Goal: Information Seeking & Learning: Learn about a topic

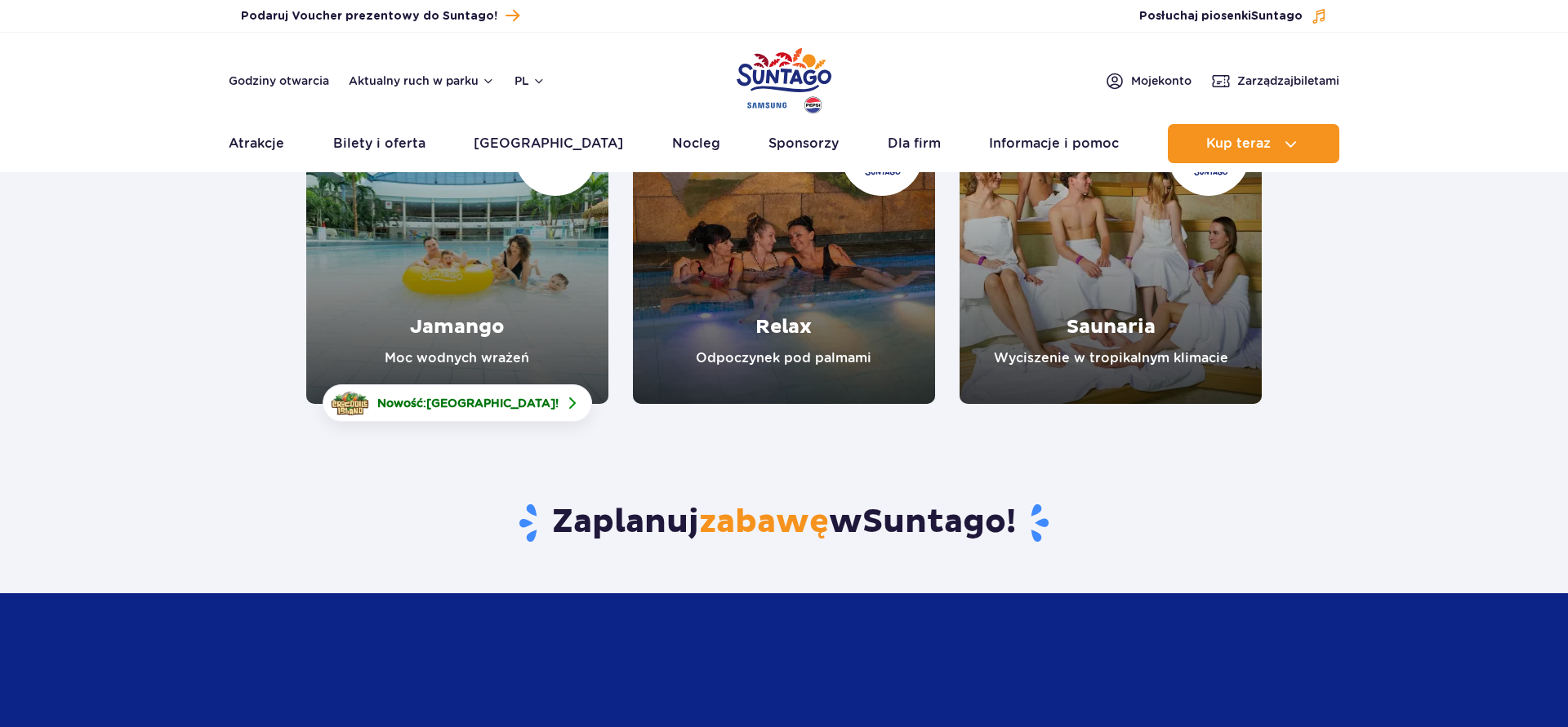
scroll to position [250, 0]
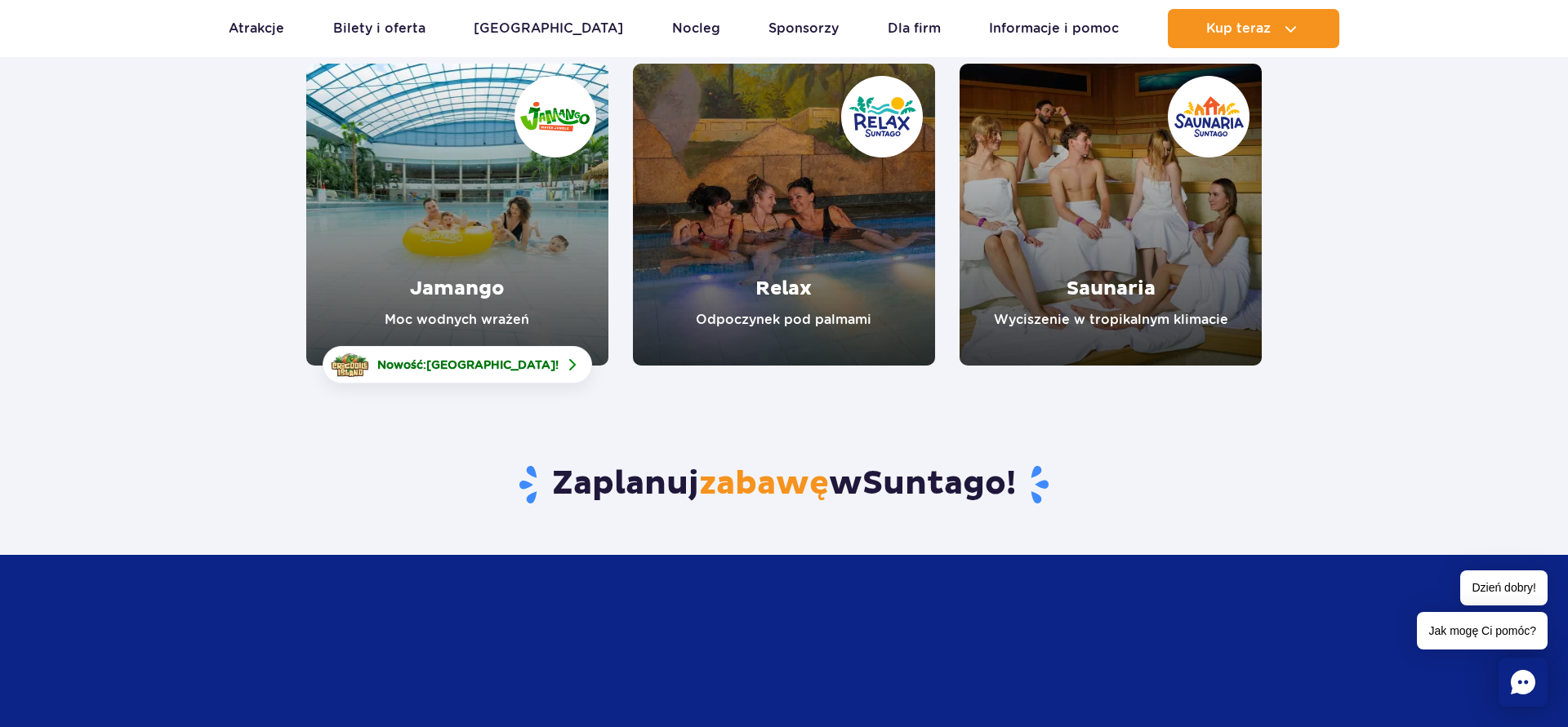
click at [442, 284] on link "Jamango" at bounding box center [457, 214] width 303 height 302
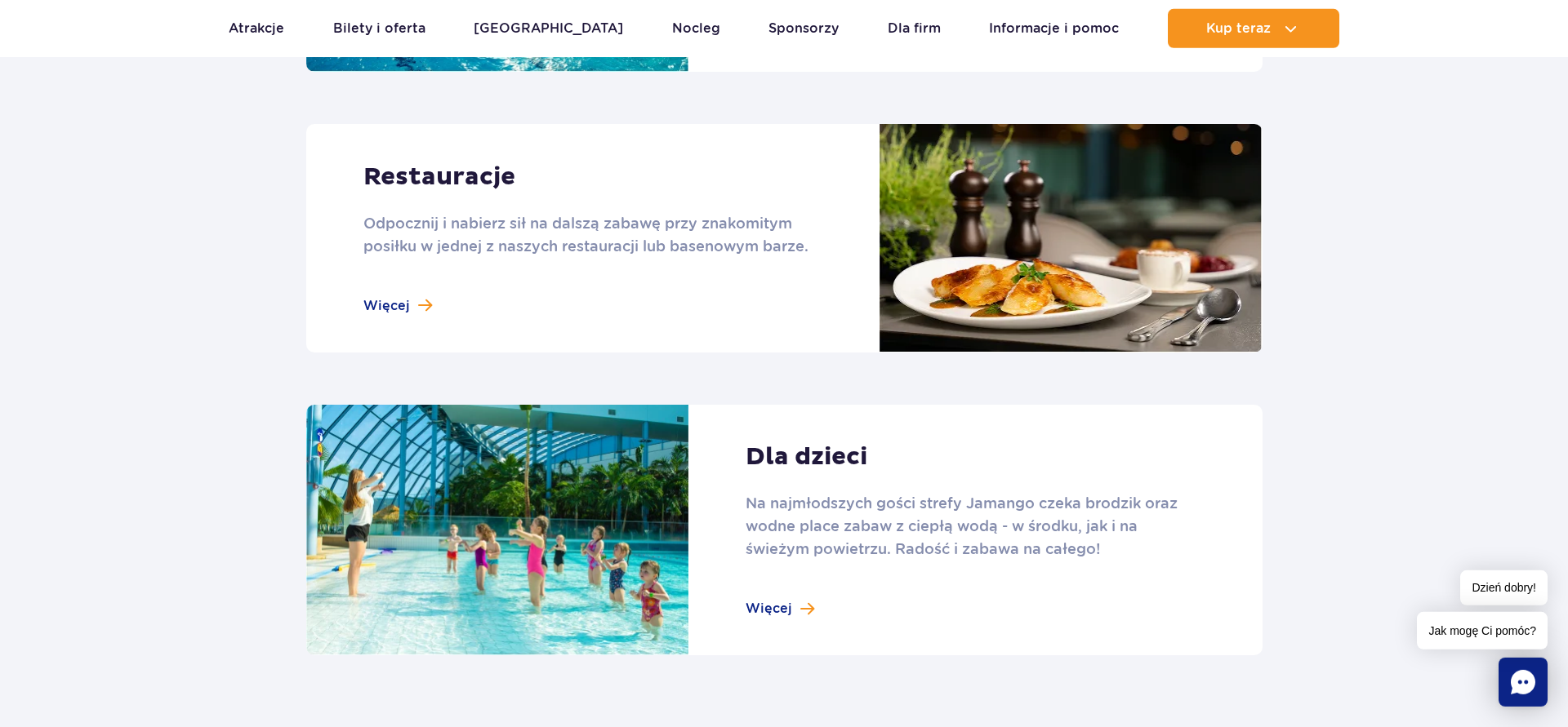
scroll to position [2082, 0]
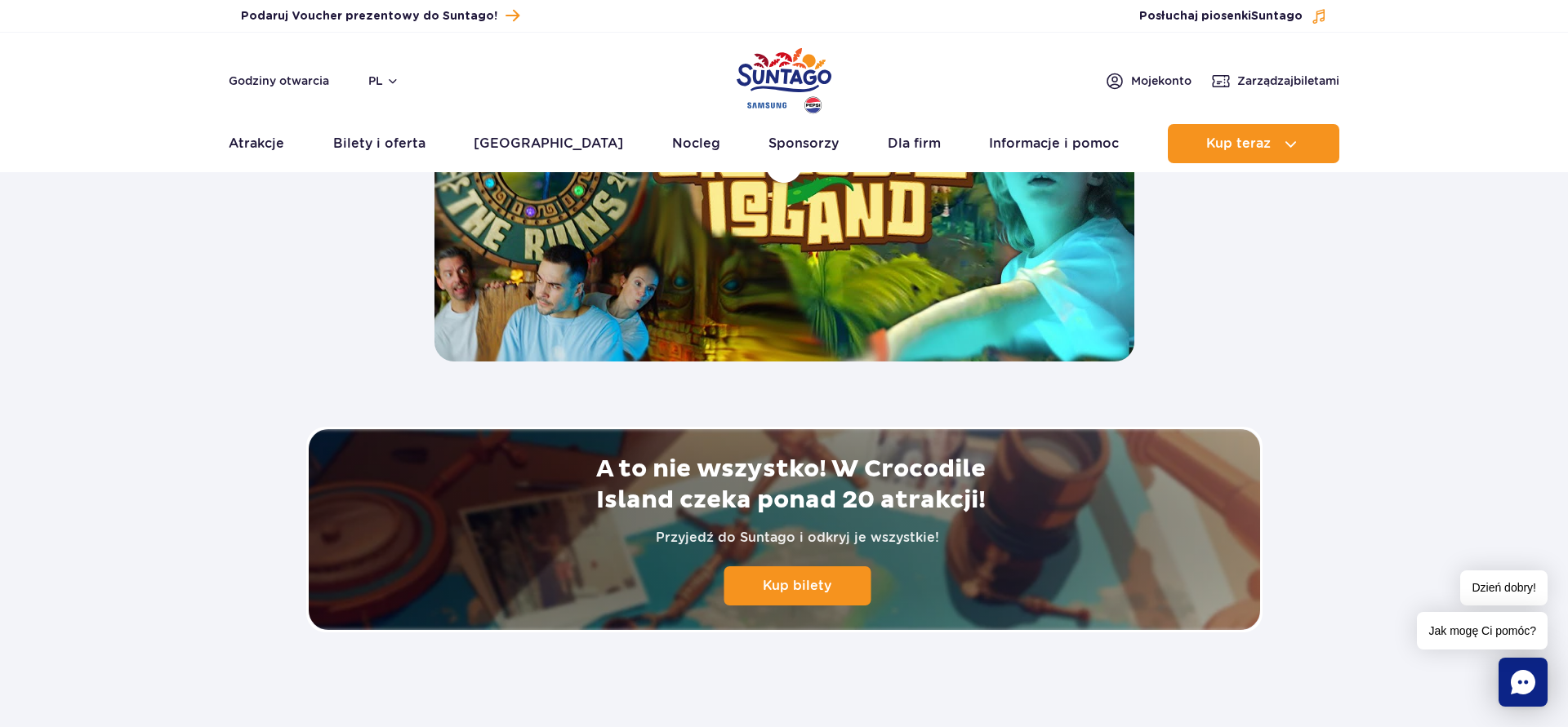
scroll to position [3413, 0]
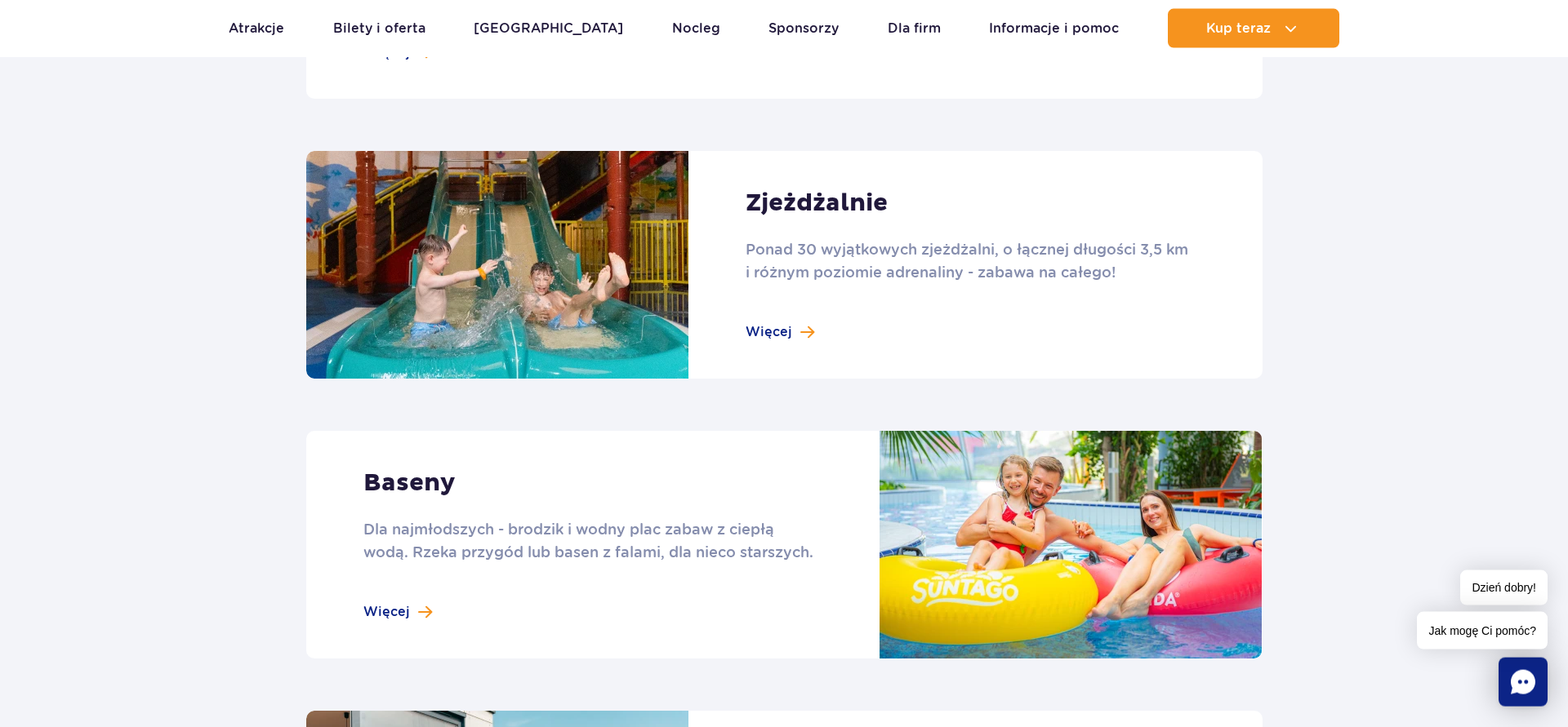
scroll to position [999, 0]
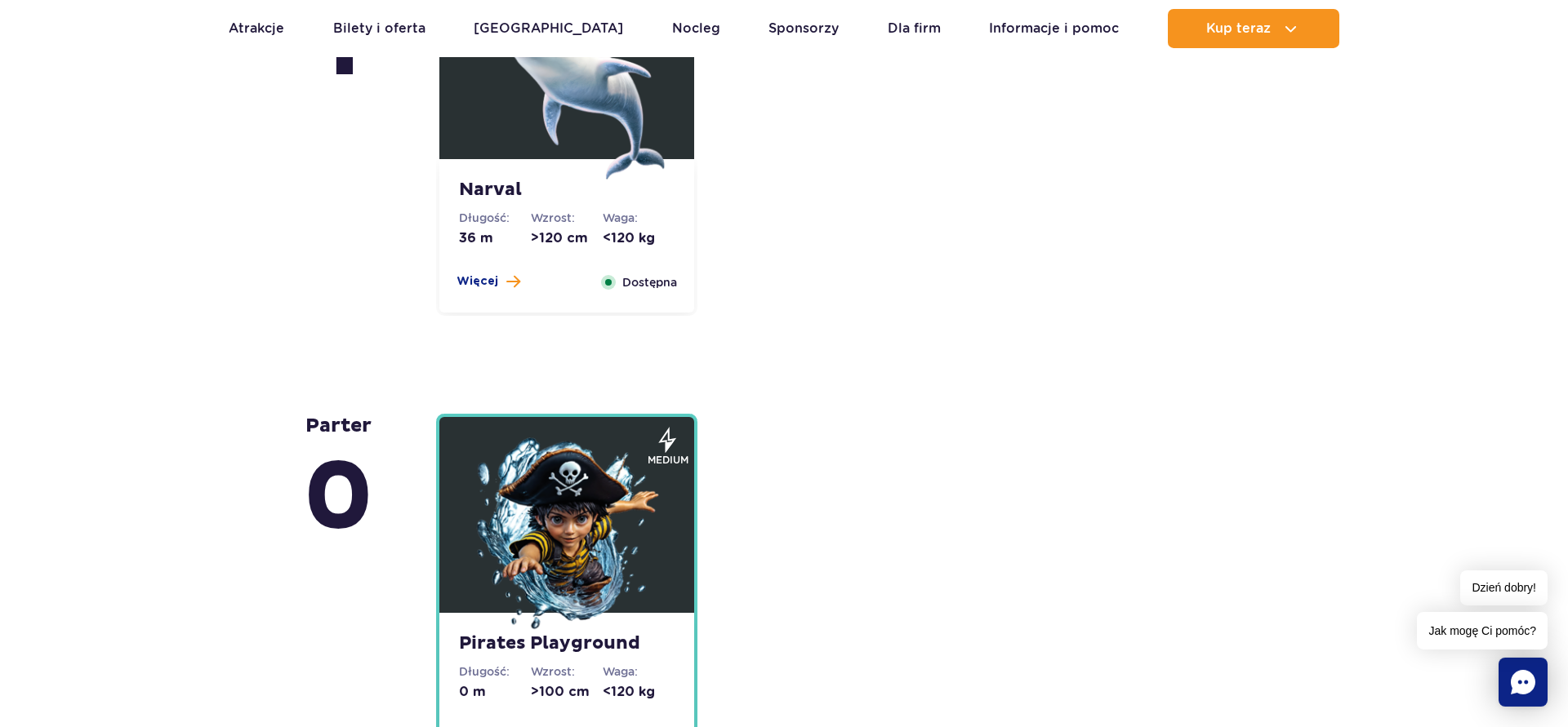
scroll to position [3580, 0]
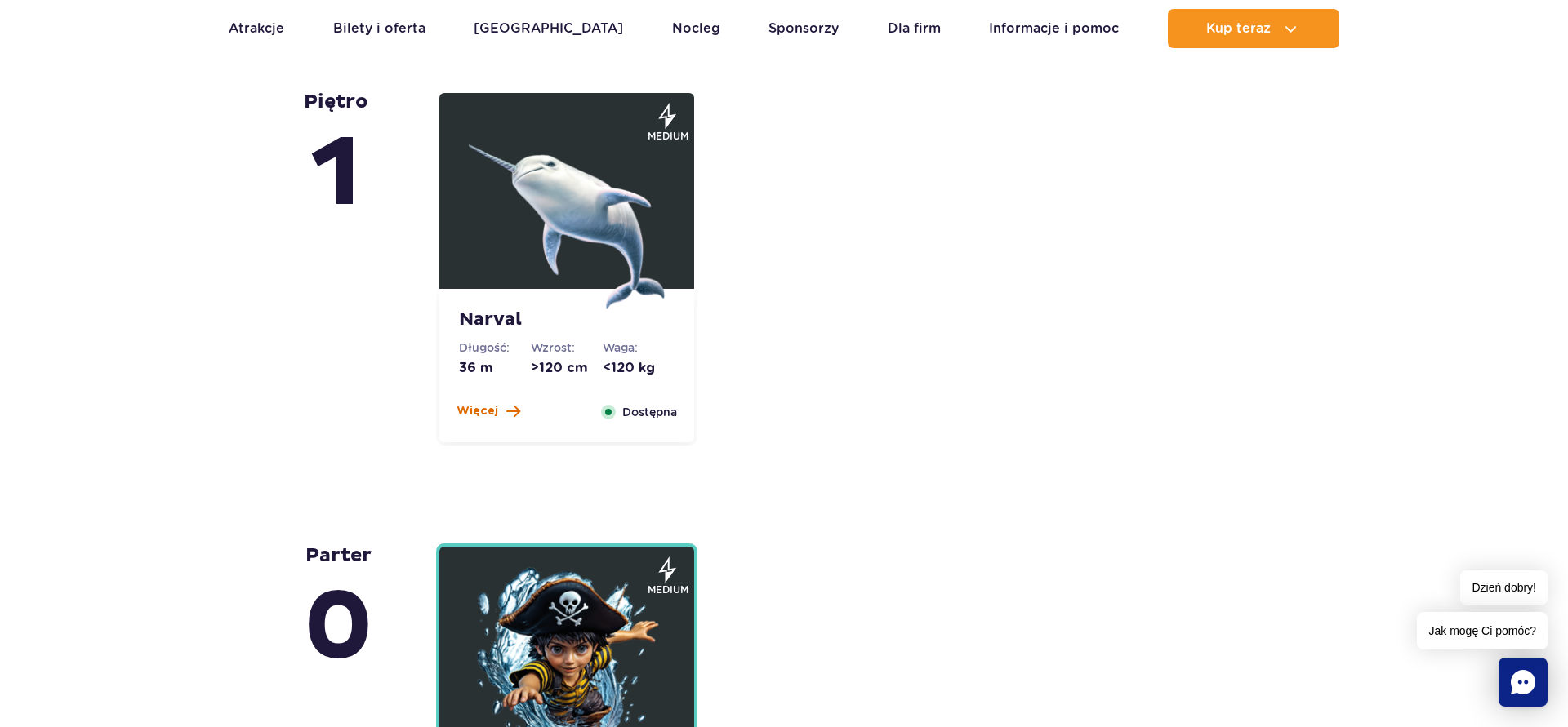
click at [495, 409] on span "Więcej" at bounding box center [476, 412] width 41 height 17
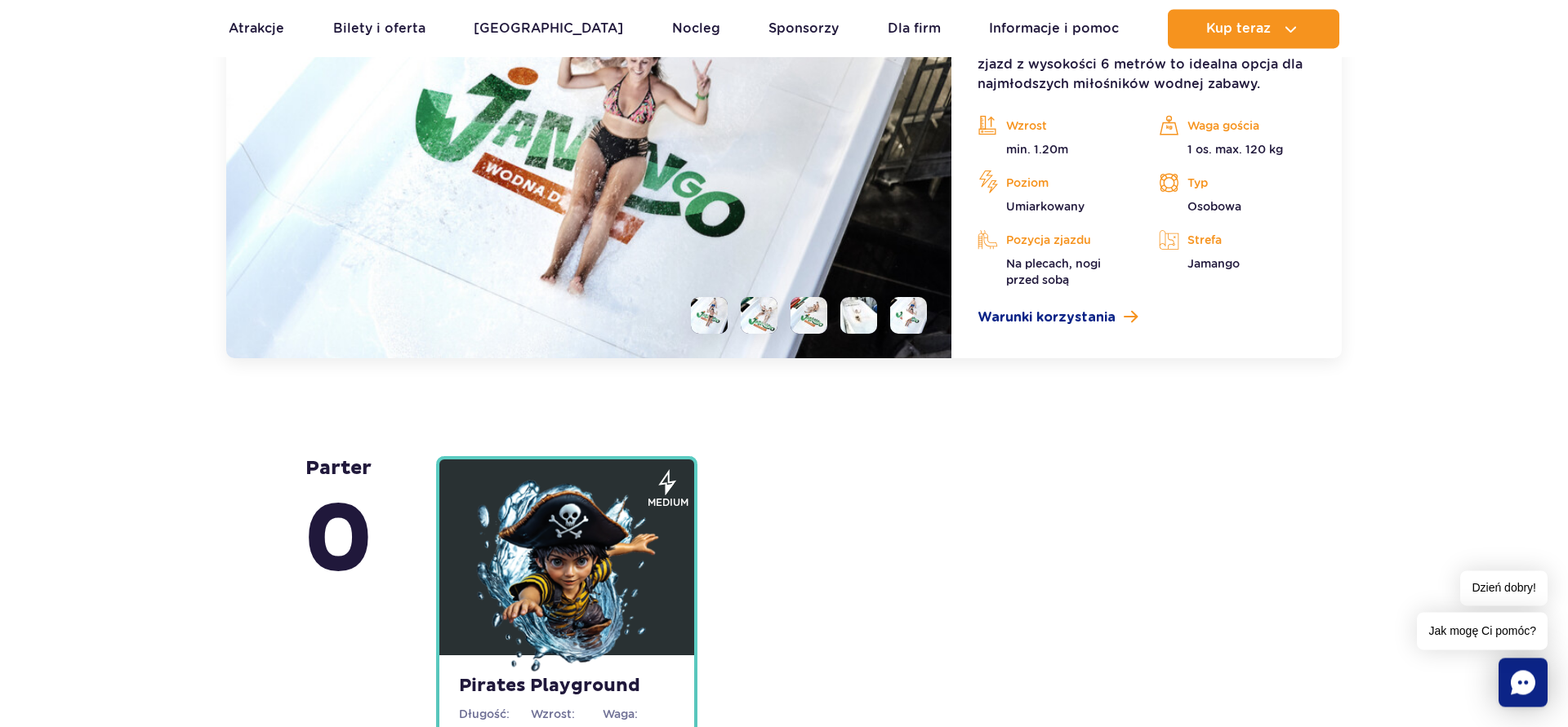
scroll to position [3964, 0]
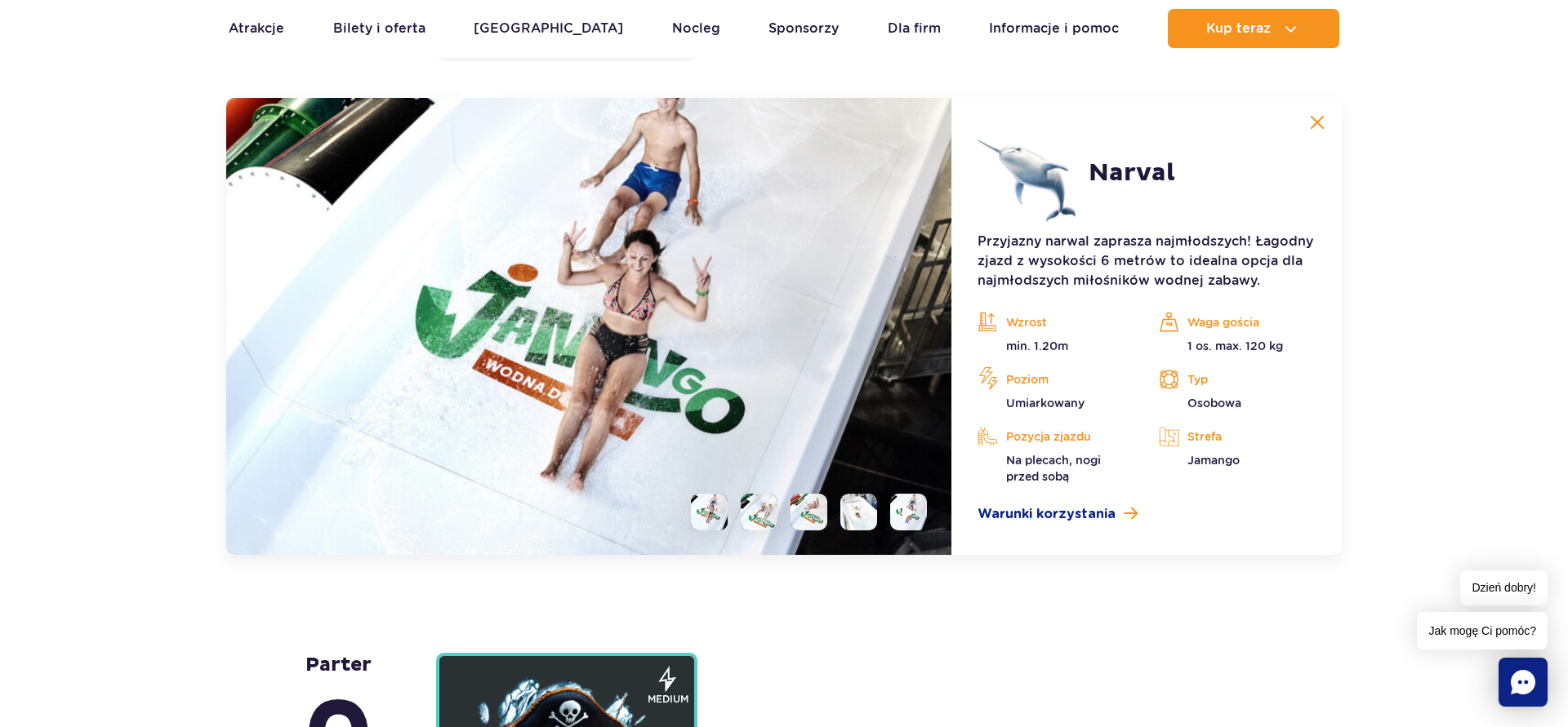
click at [770, 520] on li at bounding box center [759, 512] width 37 height 37
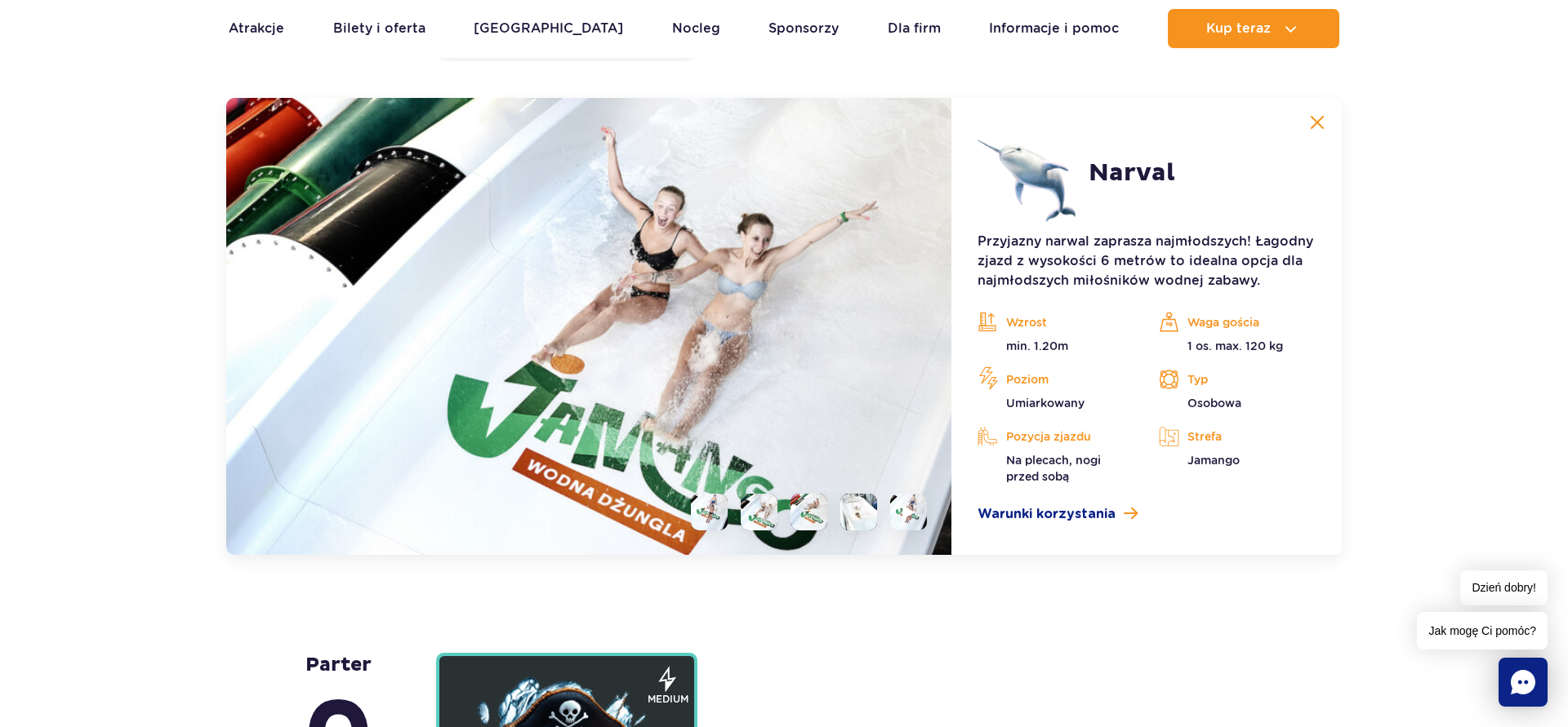
click at [810, 521] on li at bounding box center [809, 512] width 37 height 37
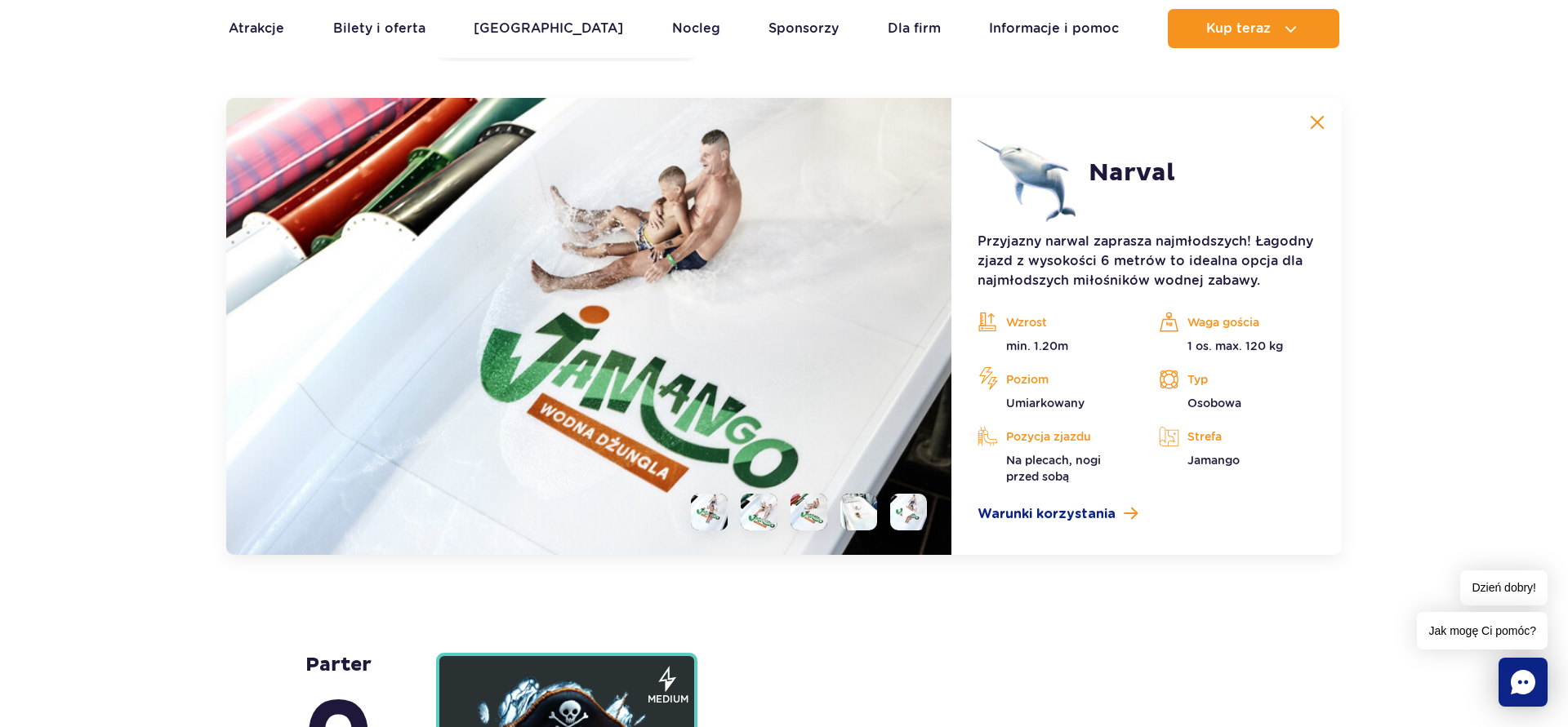
click at [850, 517] on li at bounding box center [859, 512] width 37 height 37
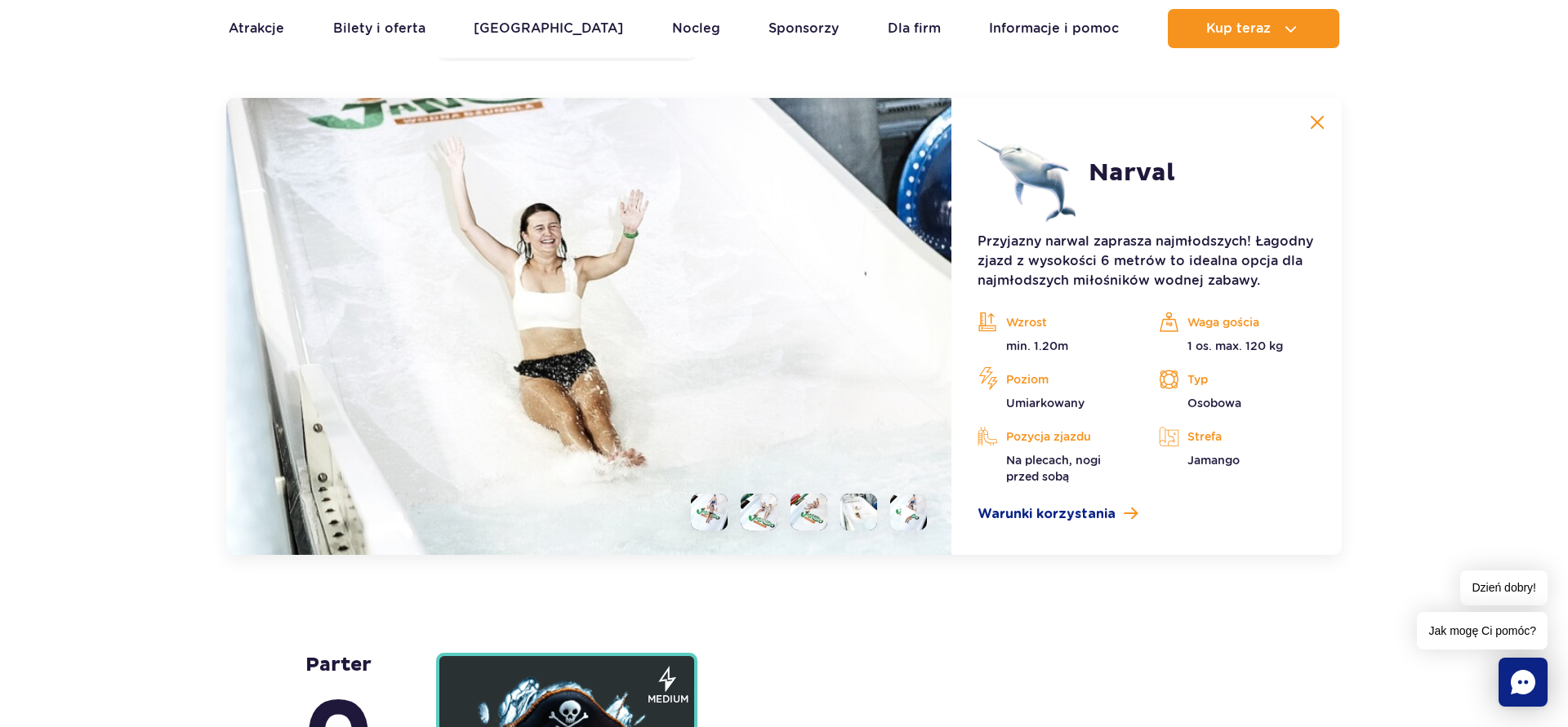
click at [904, 522] on li at bounding box center [909, 512] width 37 height 37
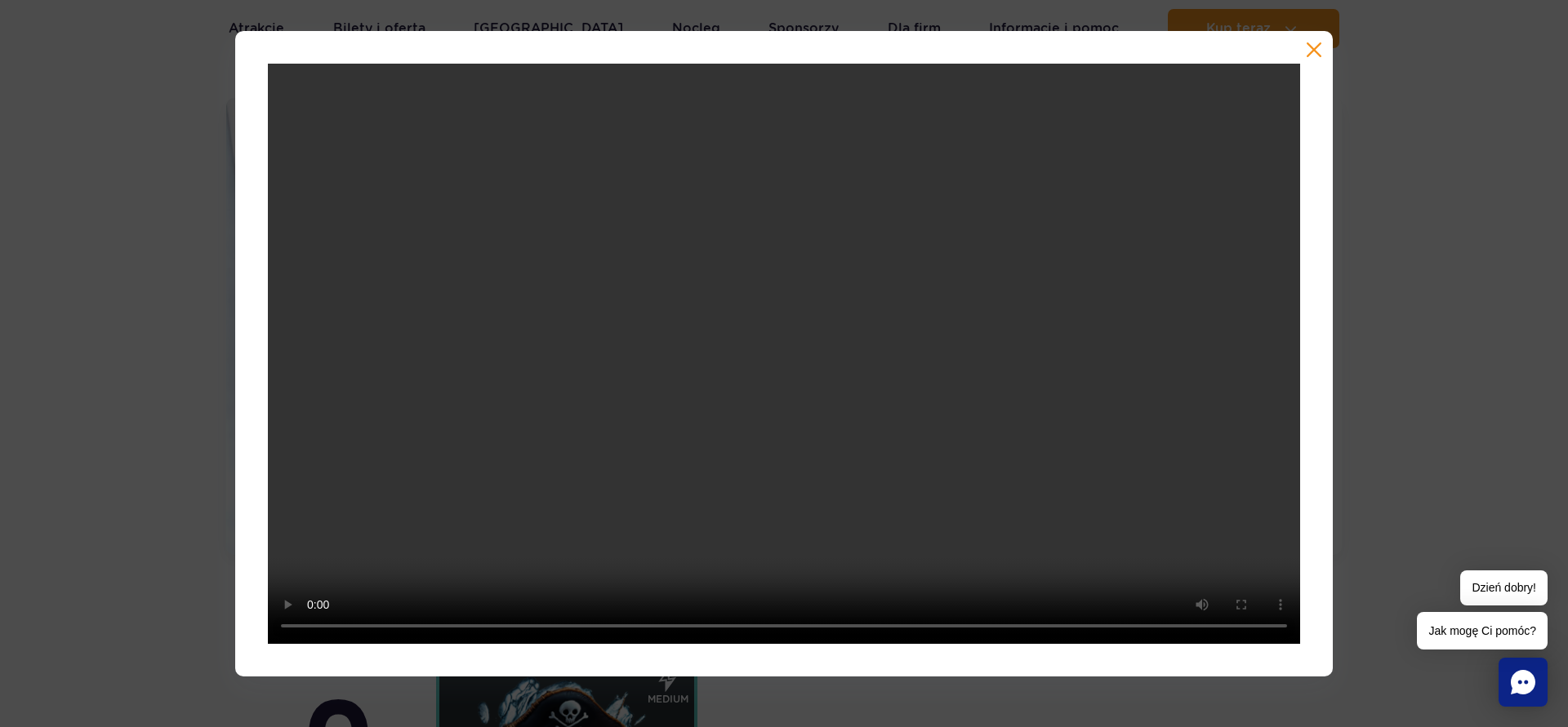
click at [1312, 48] on button "button" at bounding box center [1314, 50] width 17 height 17
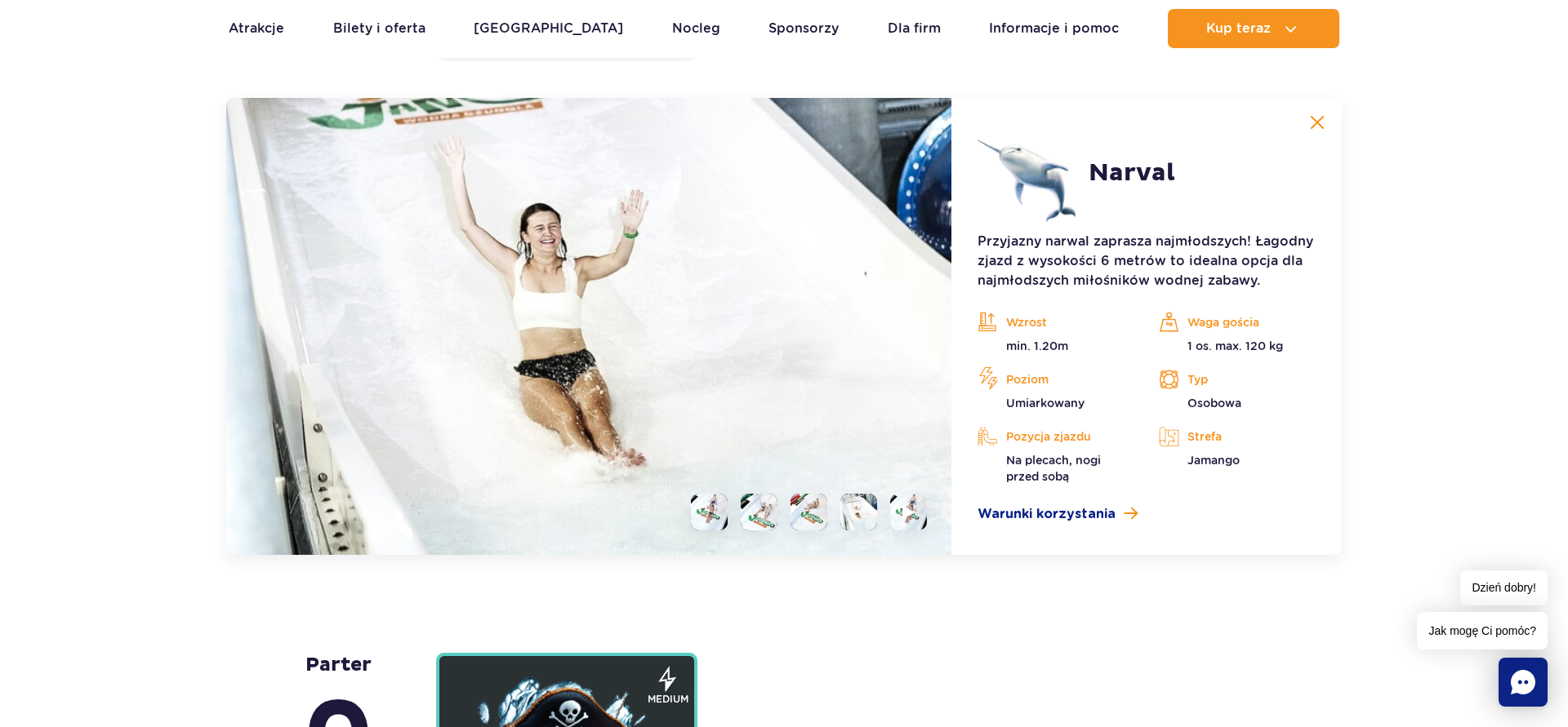
scroll to position [3631, 0]
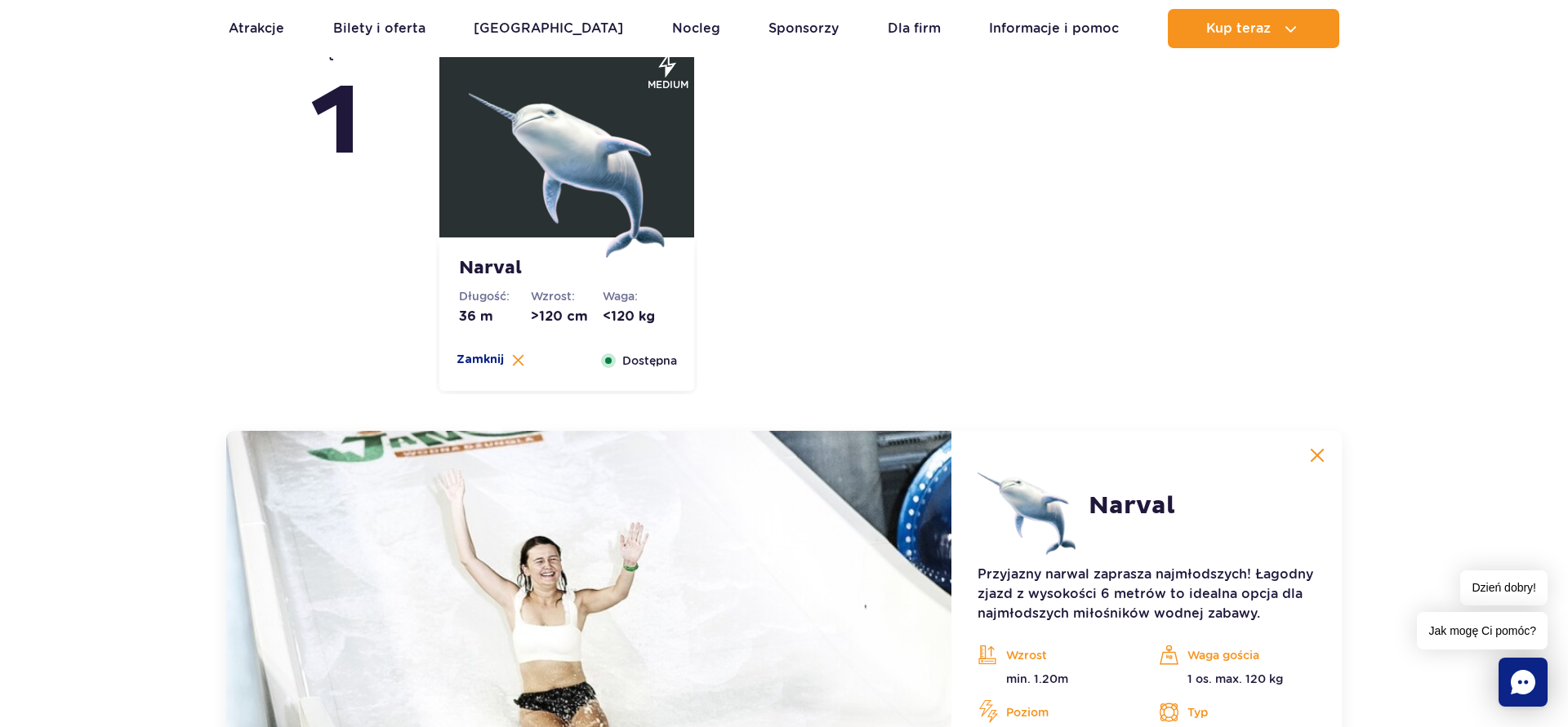
click at [1322, 457] on img at bounding box center [1317, 456] width 15 height 15
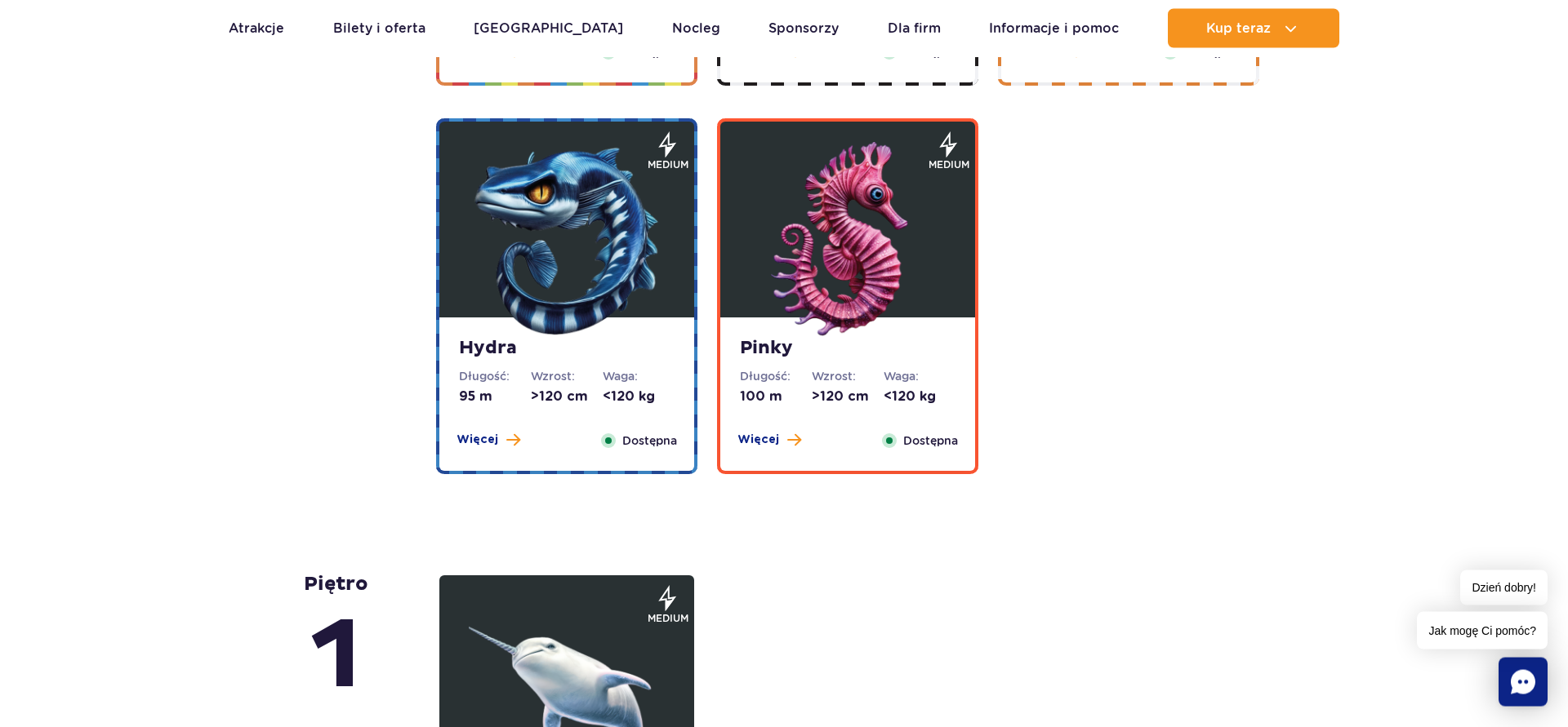
scroll to position [3049, 0]
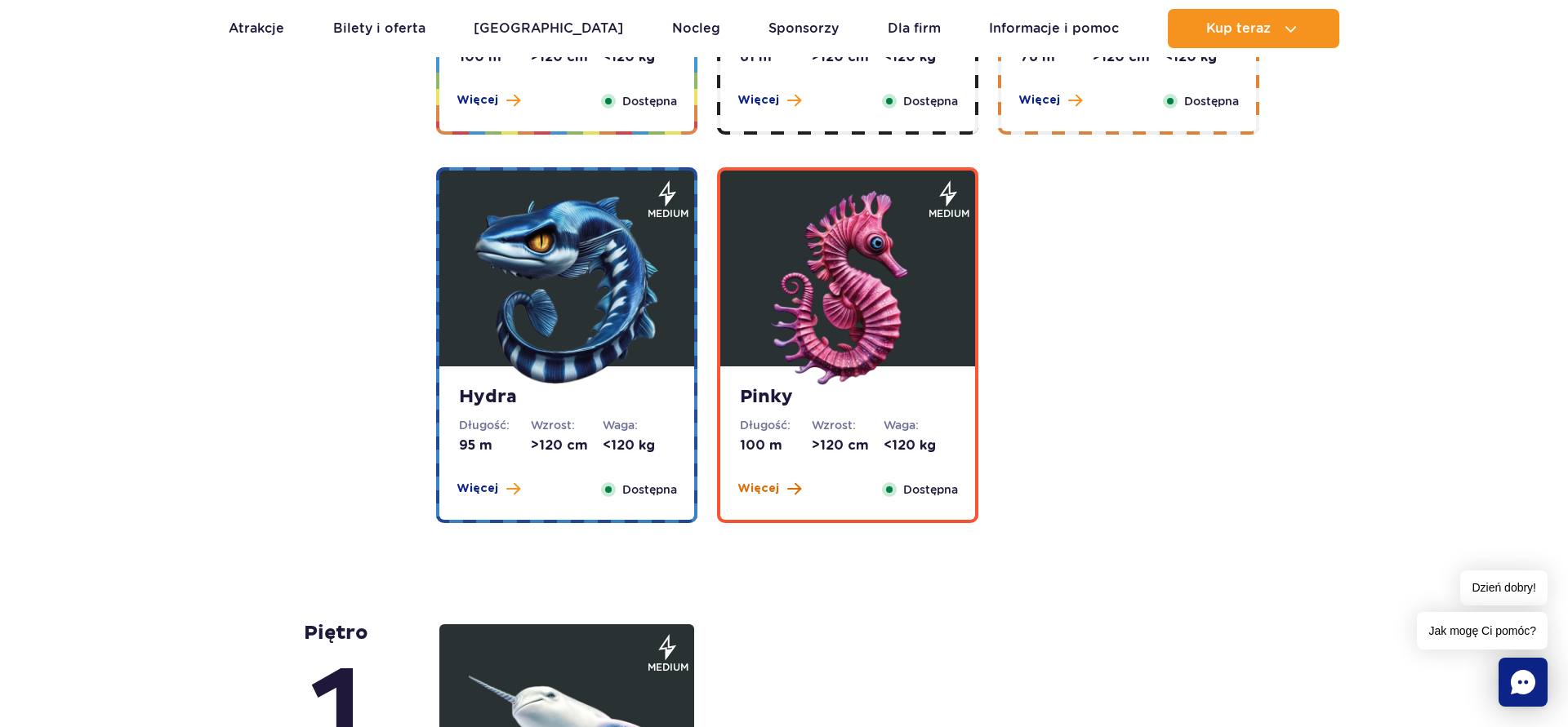
click at [756, 490] on span "Więcej" at bounding box center [758, 489] width 41 height 17
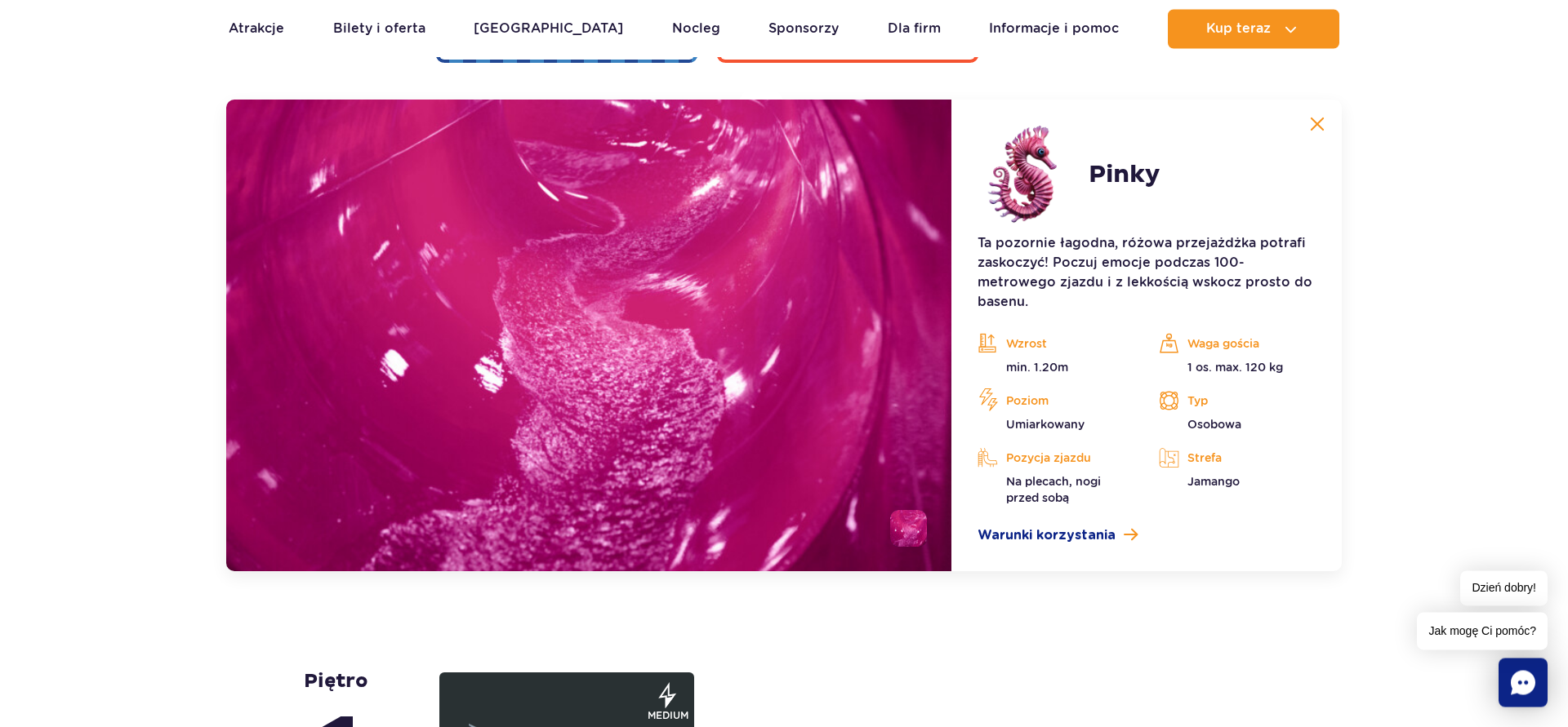
scroll to position [3511, 0]
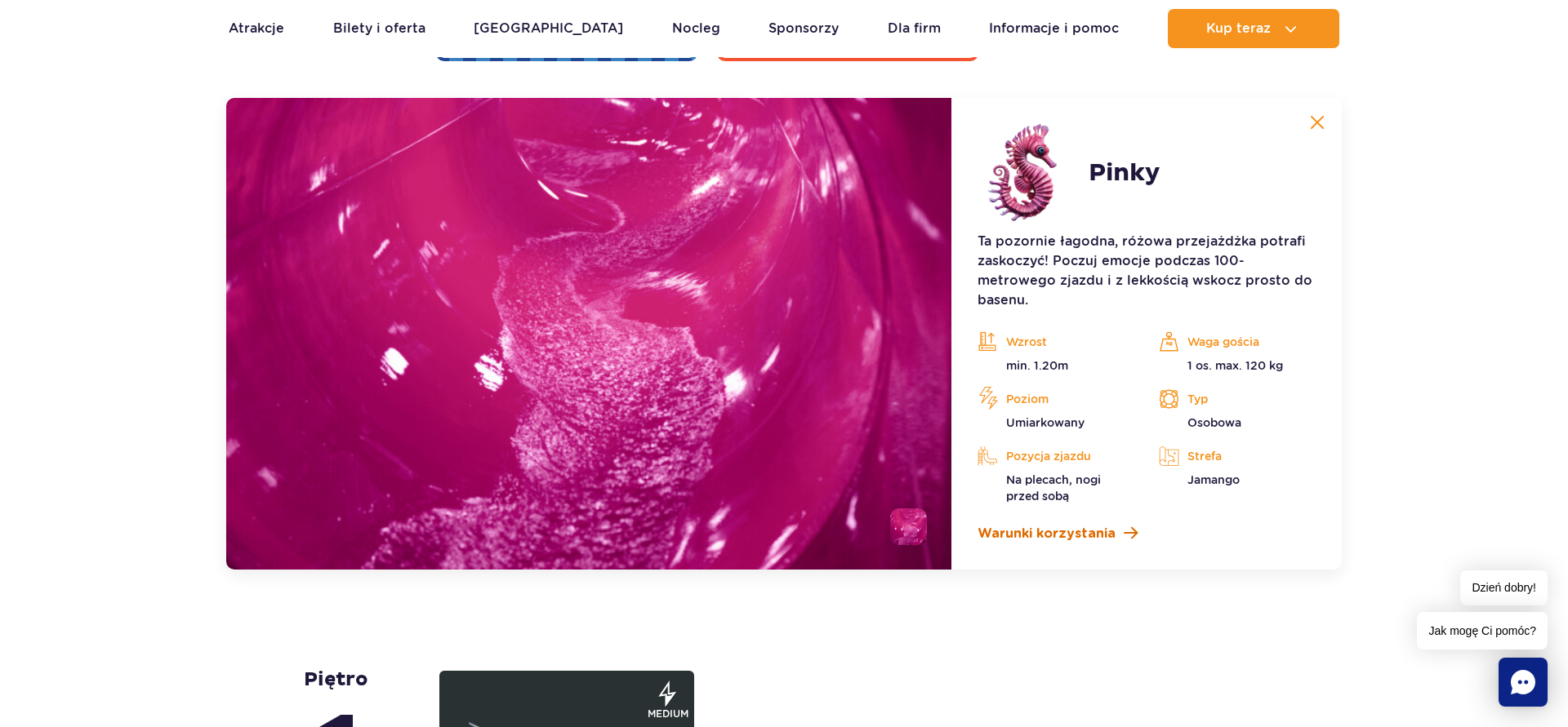
click at [1025, 536] on span "Warunki korzystania" at bounding box center [1047, 533] width 138 height 19
click at [817, 482] on img at bounding box center [589, 334] width 726 height 471
click at [724, 342] on img at bounding box center [589, 334] width 726 height 471
click at [906, 524] on li at bounding box center [909, 527] width 37 height 37
click at [901, 515] on img at bounding box center [909, 527] width 37 height 37
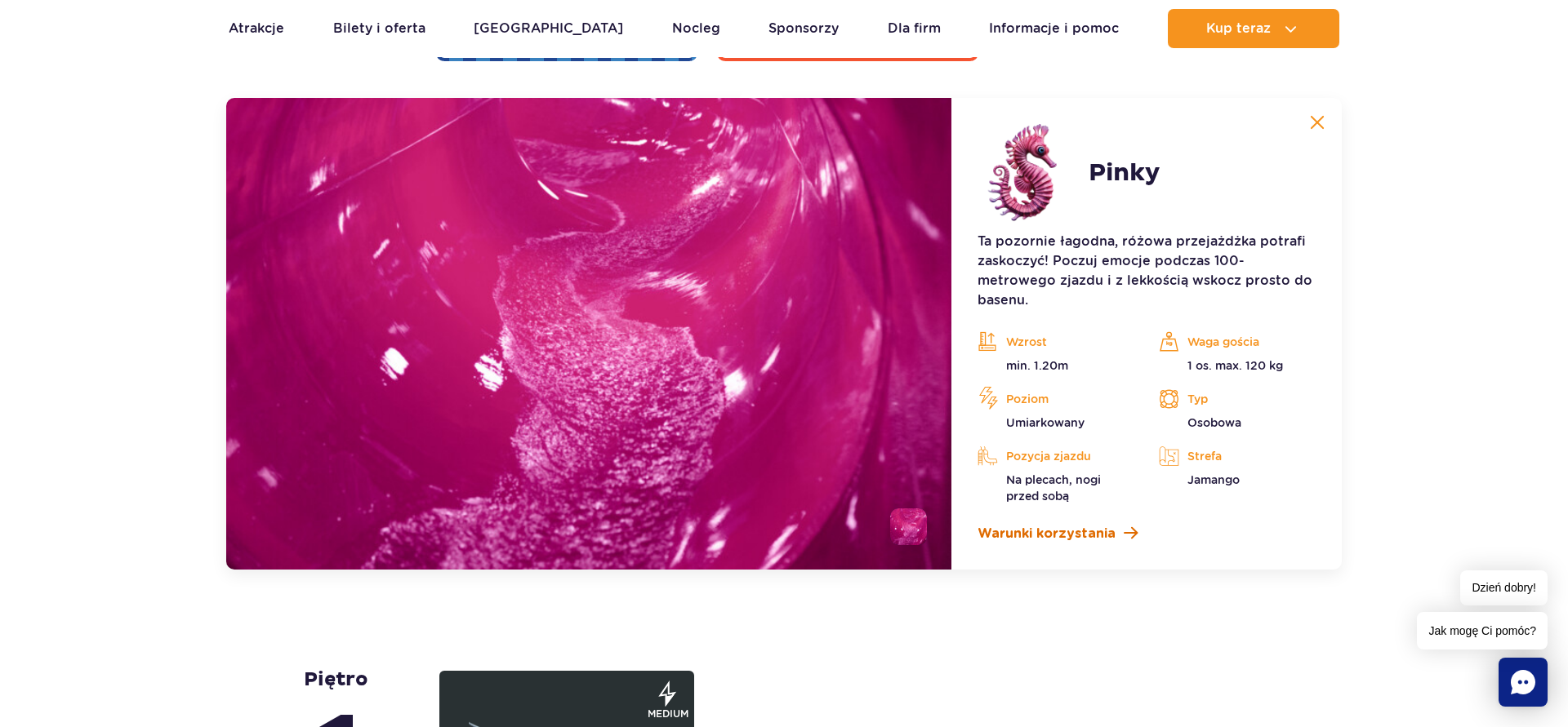
click at [1071, 536] on span "Warunki korzystania" at bounding box center [1047, 533] width 138 height 19
